Goal: Task Accomplishment & Management: Use online tool/utility

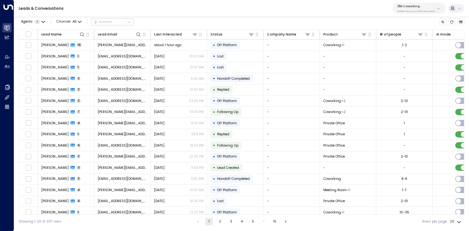
click at [438, 7] on icon at bounding box center [438, 8] width 5 height 5
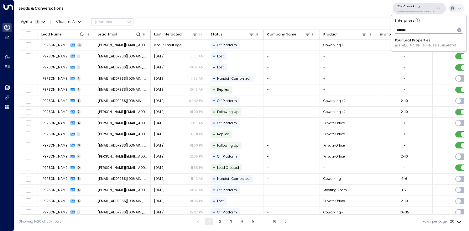
type input "*******"
click at [411, 44] on span "ID: 34e1cd17-0f68-49af-bd32-3c48ce8611d1" at bounding box center [425, 46] width 61 height 4
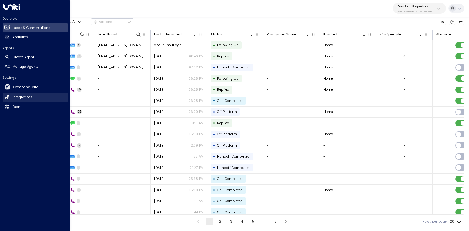
click at [18, 97] on h2 "Integrations" at bounding box center [23, 97] width 20 height 5
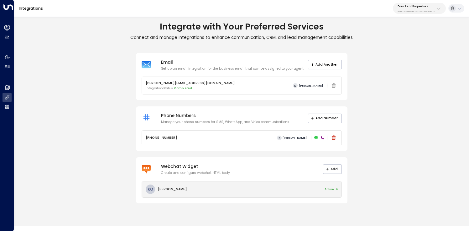
click at [299, 194] on div "KO [PERSON_NAME] Active" at bounding box center [242, 189] width 200 height 16
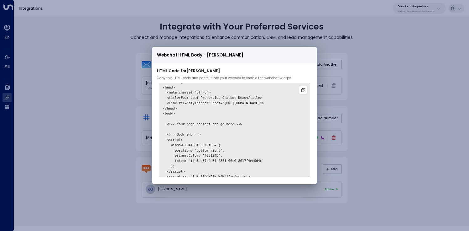
scroll to position [28, 0]
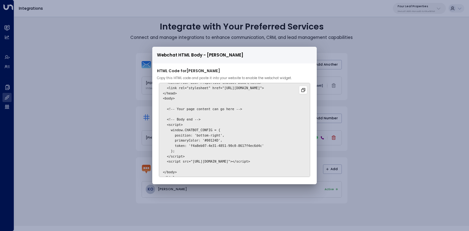
drag, startPoint x: 162, startPoint y: 150, endPoint x: 315, endPoint y: 155, distance: 152.7
click at [312, 155] on div "HTML Code for [PERSON_NAME] Copy this HTML code and paste it into your website …" at bounding box center [234, 122] width 155 height 109
copy code "<script> window.CHATBOT_CONFIG = { position: 'bottom-right', primaryColor: '#00…"
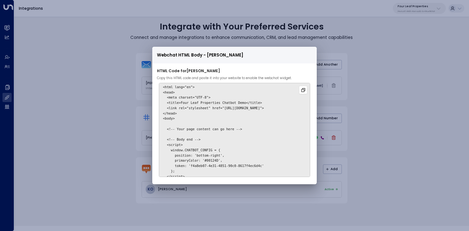
scroll to position [0, 0]
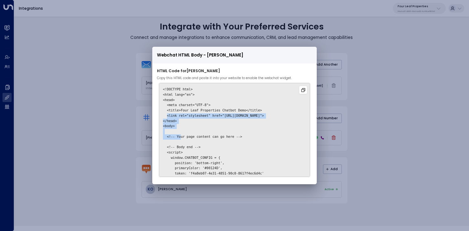
copy code "<link rel="stylesheet" href="[URL][DOMAIN_NAME]">"
drag, startPoint x: 163, startPoint y: 114, endPoint x: 314, endPoint y: 113, distance: 150.7
click at [310, 113] on pre "<!DOCTYPE html> <html lang="en"> <head> <meta charset="UTF-8"> <title>Four Leaf…" at bounding box center [234, 130] width 151 height 94
